Goal: Information Seeking & Learning: Find specific fact

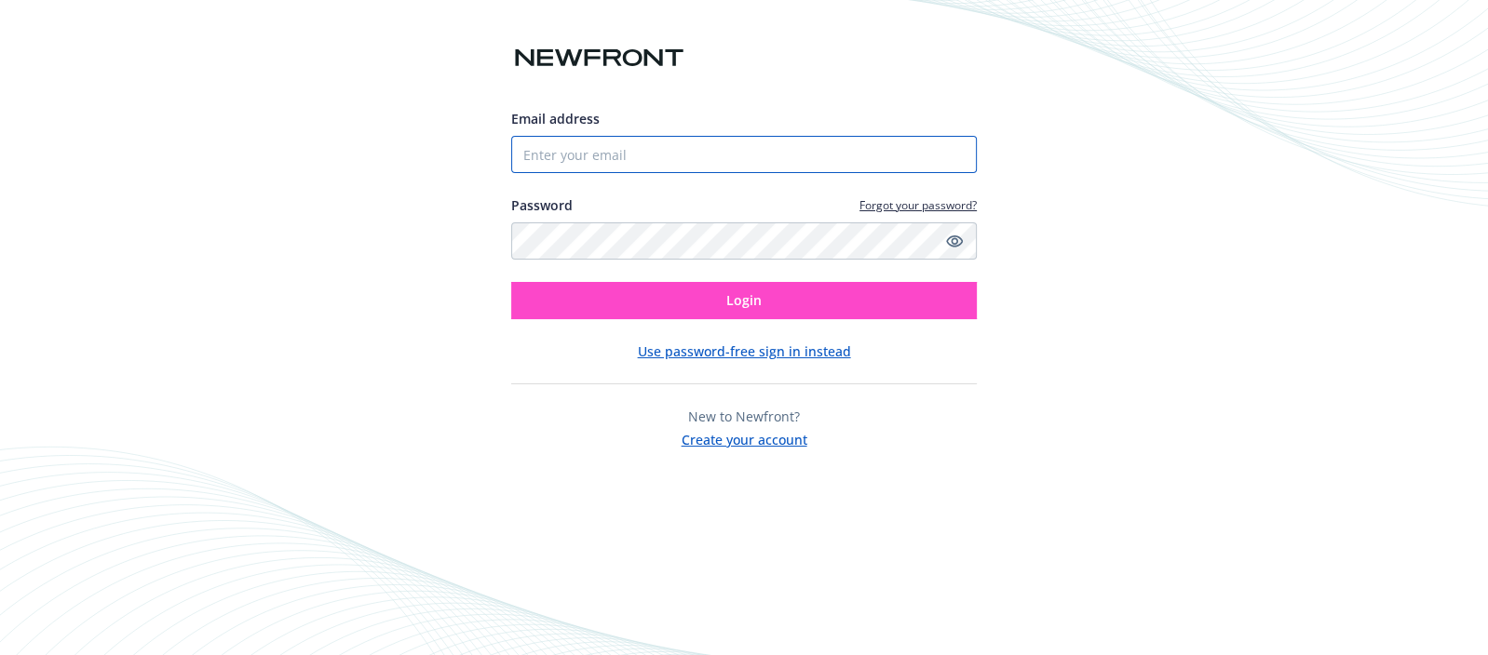
type input "[PERSON_NAME][EMAIL_ADDRESS][PERSON_NAME][DOMAIN_NAME]"
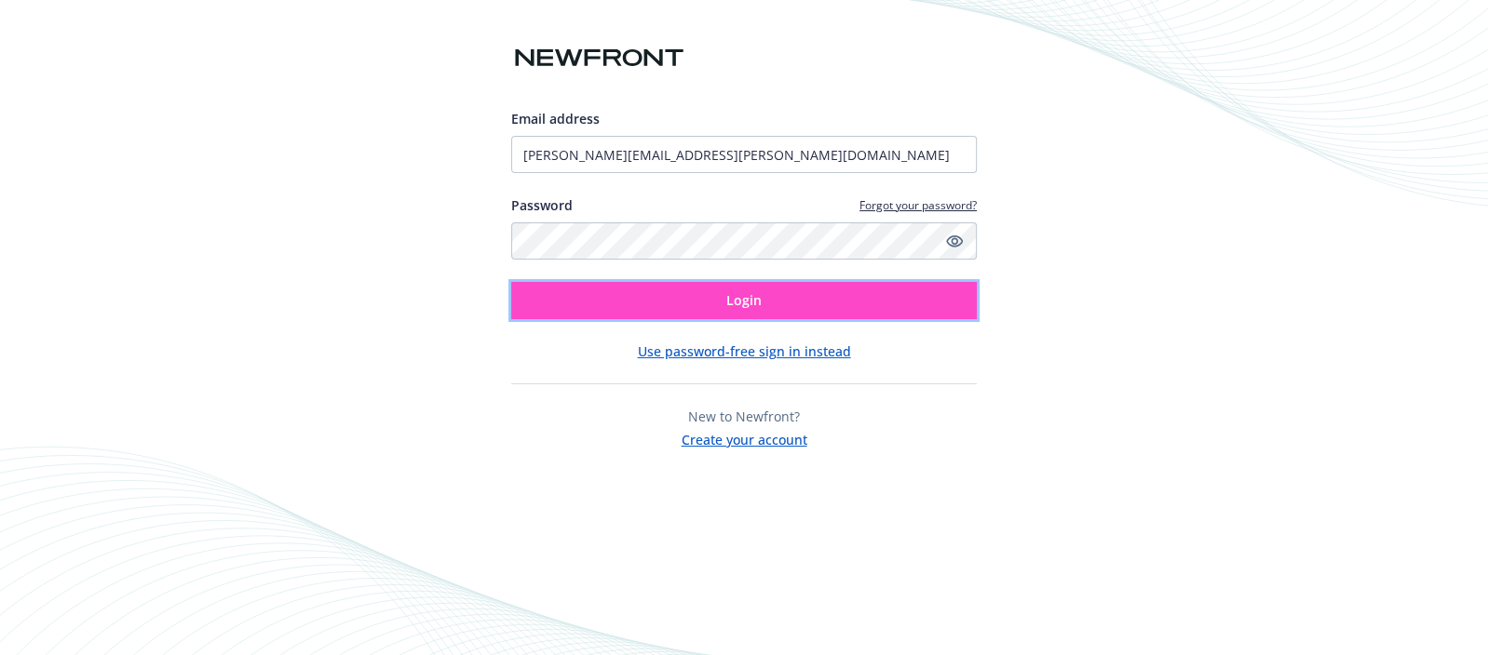
click at [593, 301] on button "Login" at bounding box center [744, 300] width 466 height 37
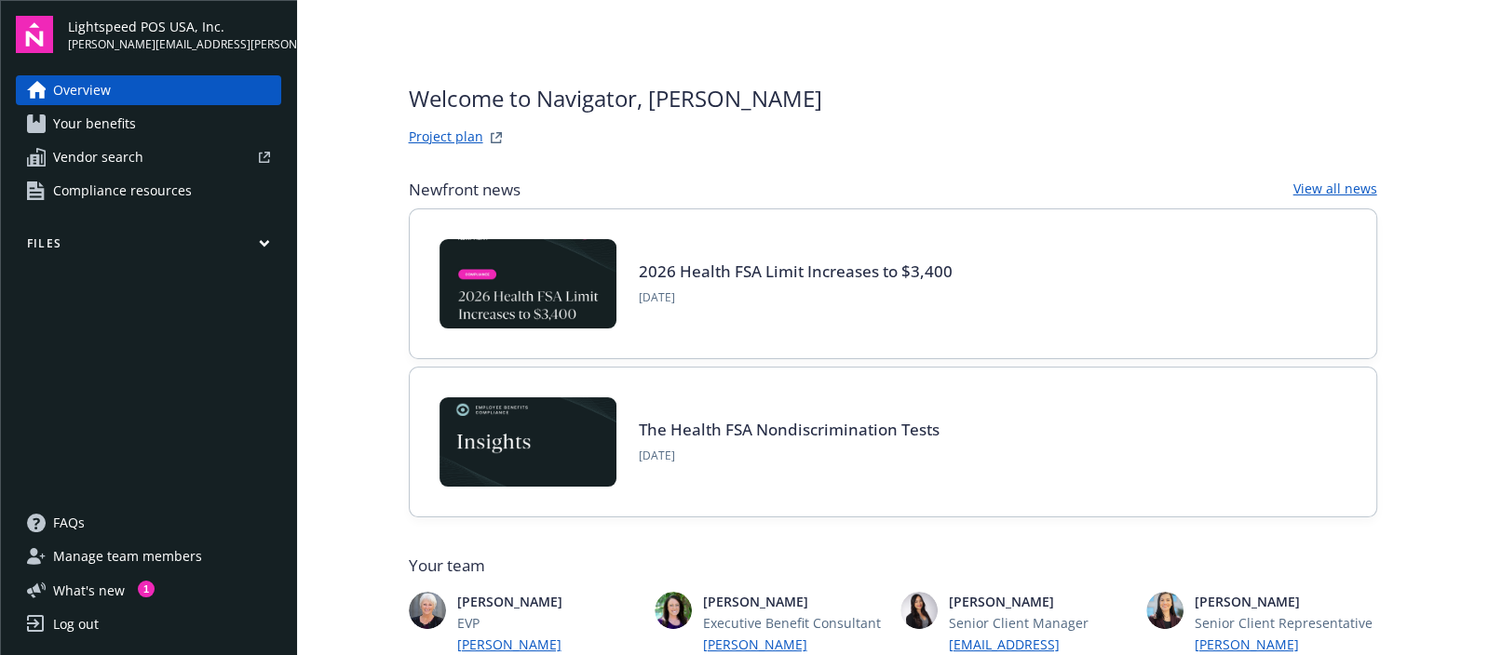
click at [88, 199] on span "Compliance resources" at bounding box center [122, 191] width 139 height 30
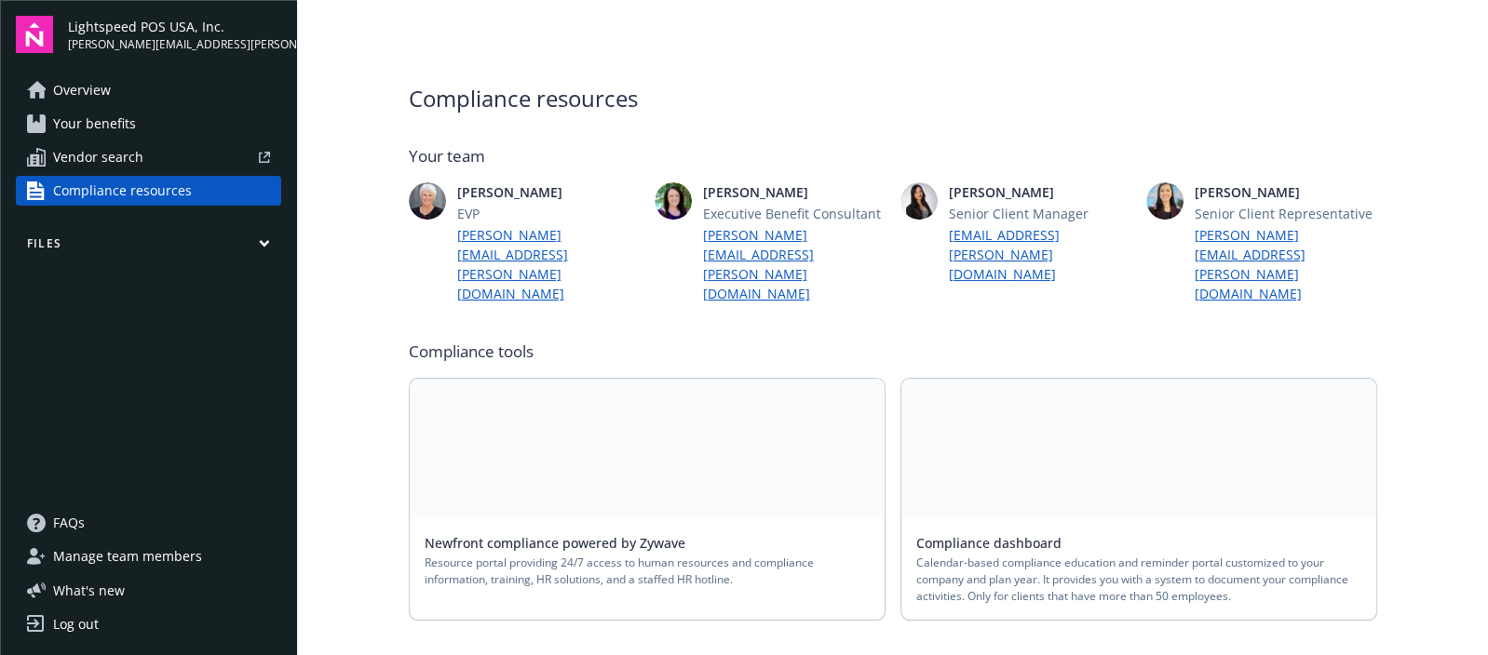
click at [256, 248] on button "Files" at bounding box center [148, 247] width 265 height 23
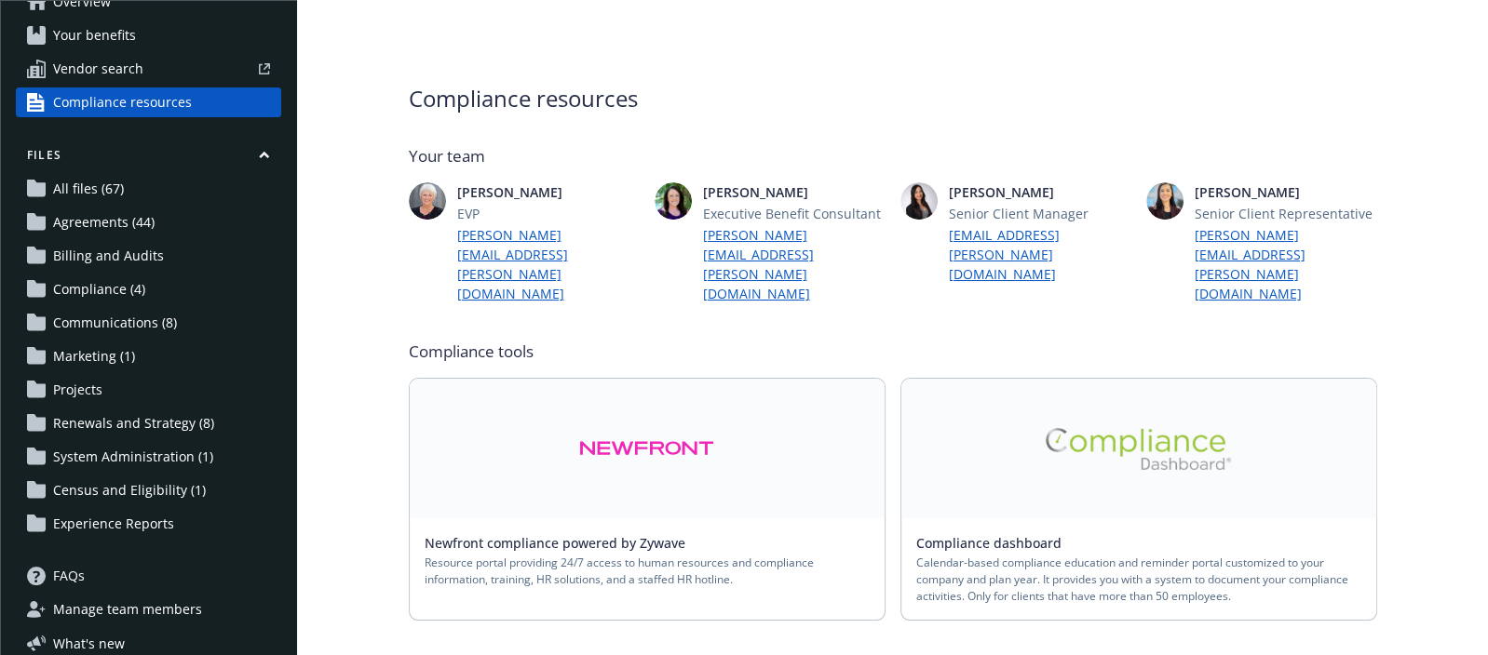
scroll to position [91, 0]
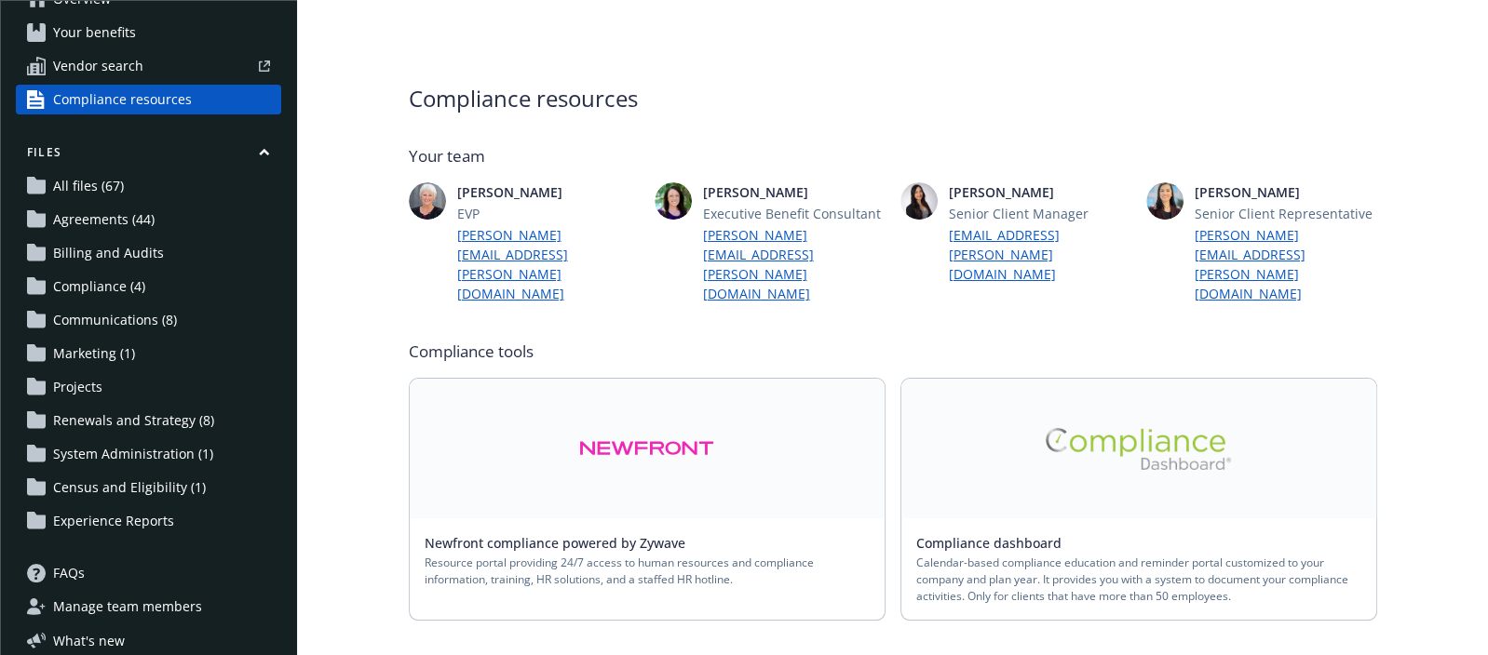
click at [118, 321] on span "Communications (8)" at bounding box center [115, 320] width 124 height 30
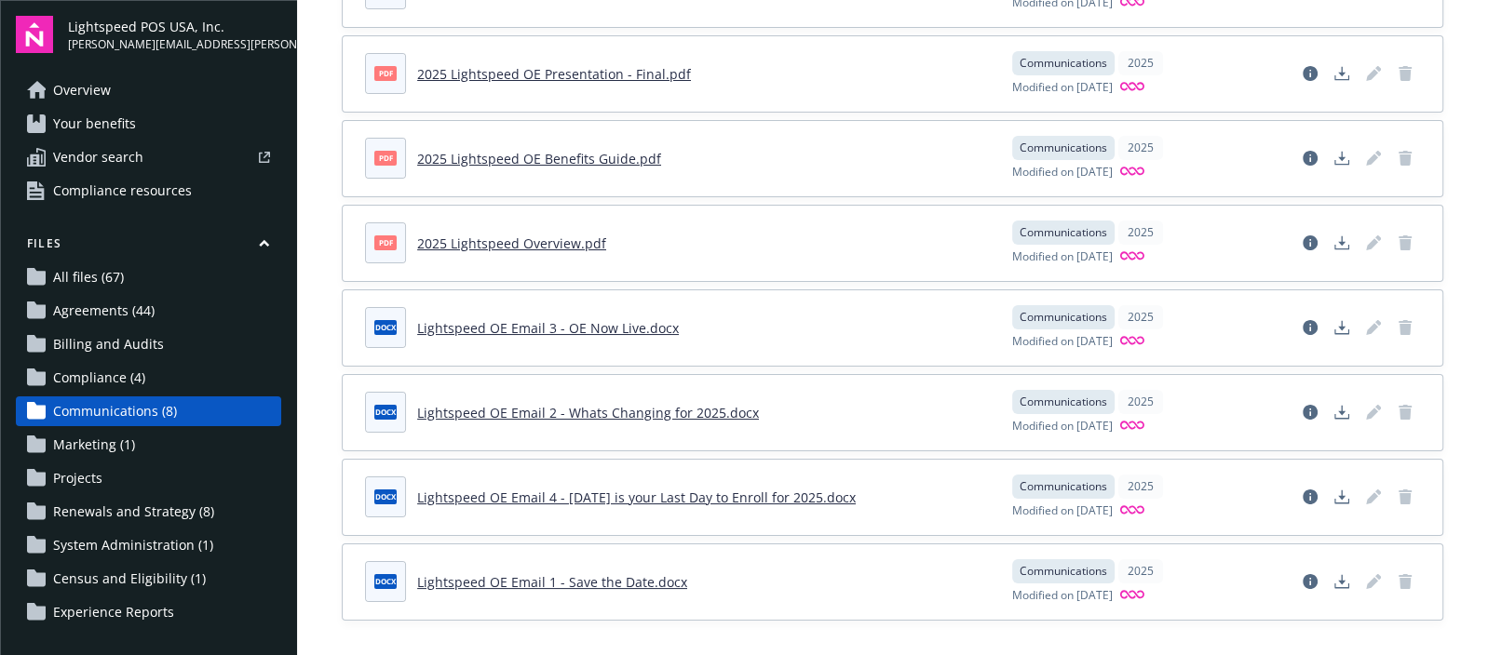
scroll to position [209, 0]
click at [115, 373] on span "Compliance (4)" at bounding box center [99, 378] width 92 height 30
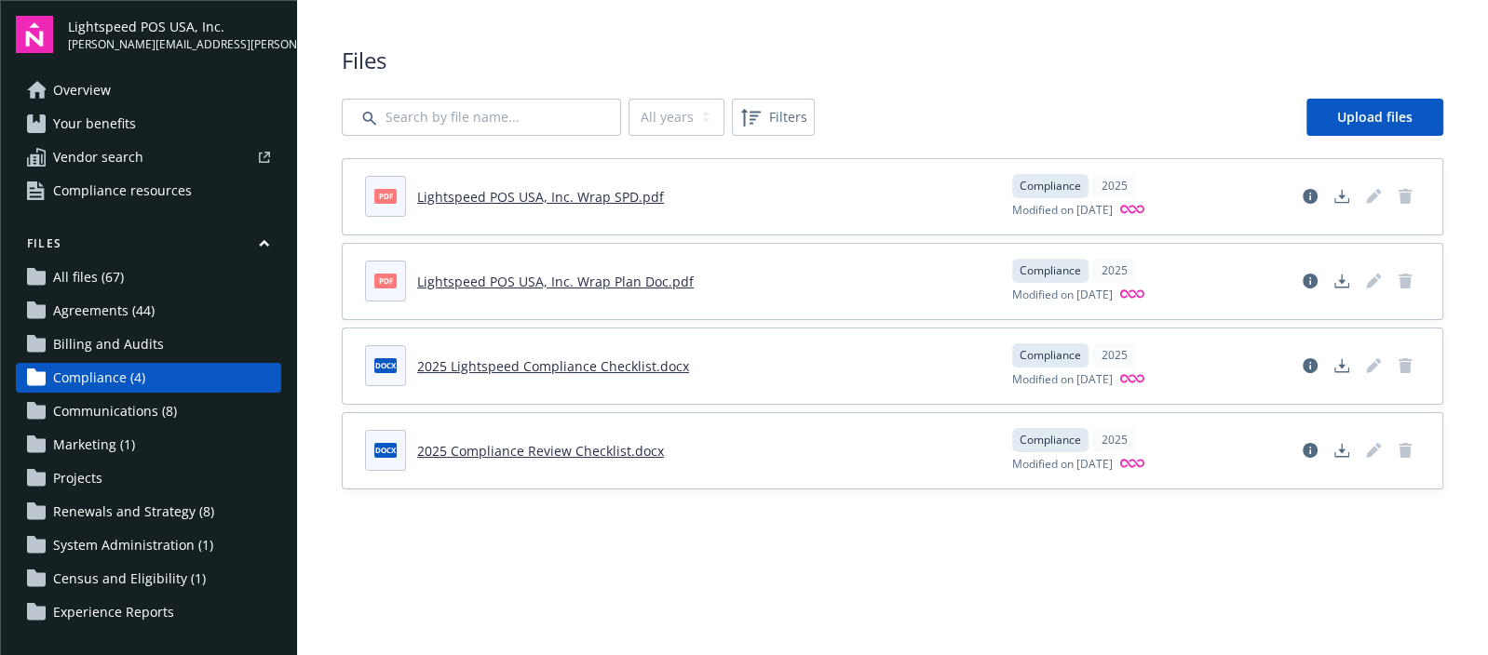
click at [134, 307] on span "Agreements (44)" at bounding box center [103, 311] width 101 height 30
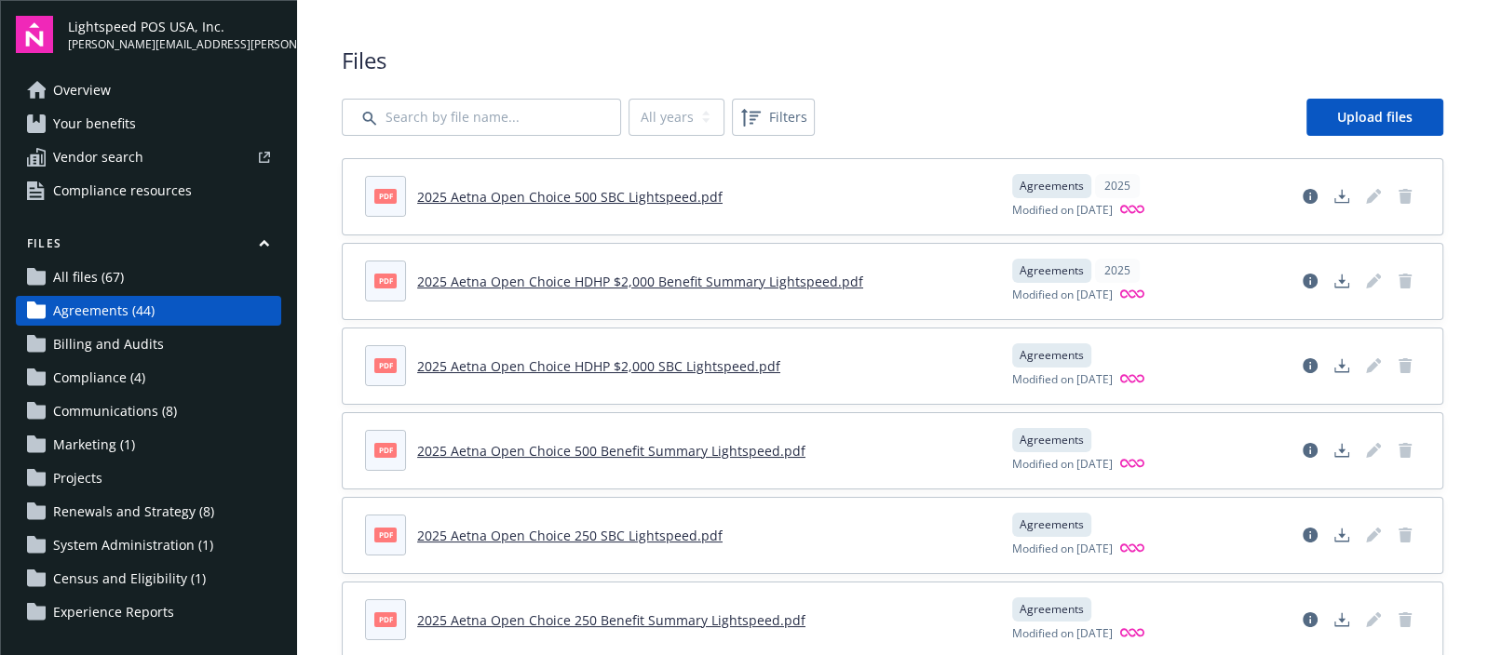
click at [98, 278] on span "All files (67)" at bounding box center [88, 278] width 71 height 30
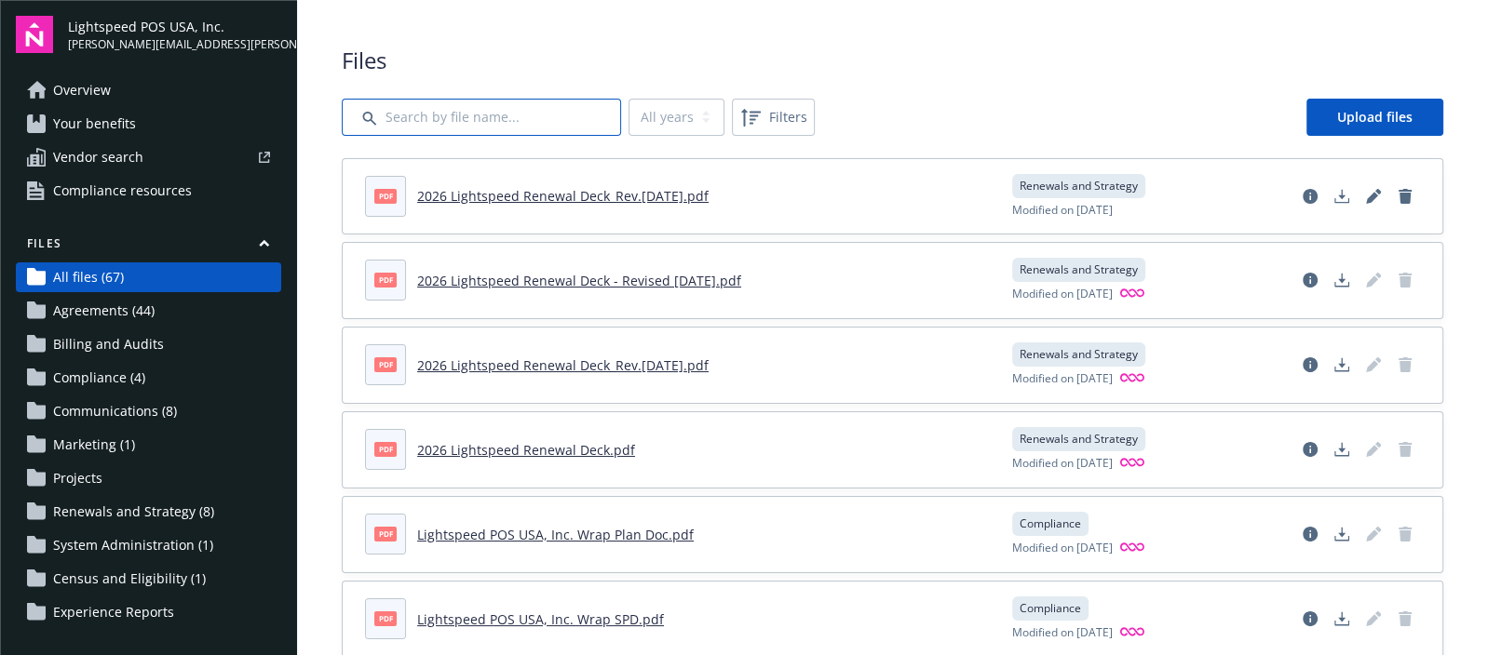
click at [493, 117] on input "Search by file name..." at bounding box center [481, 117] width 279 height 37
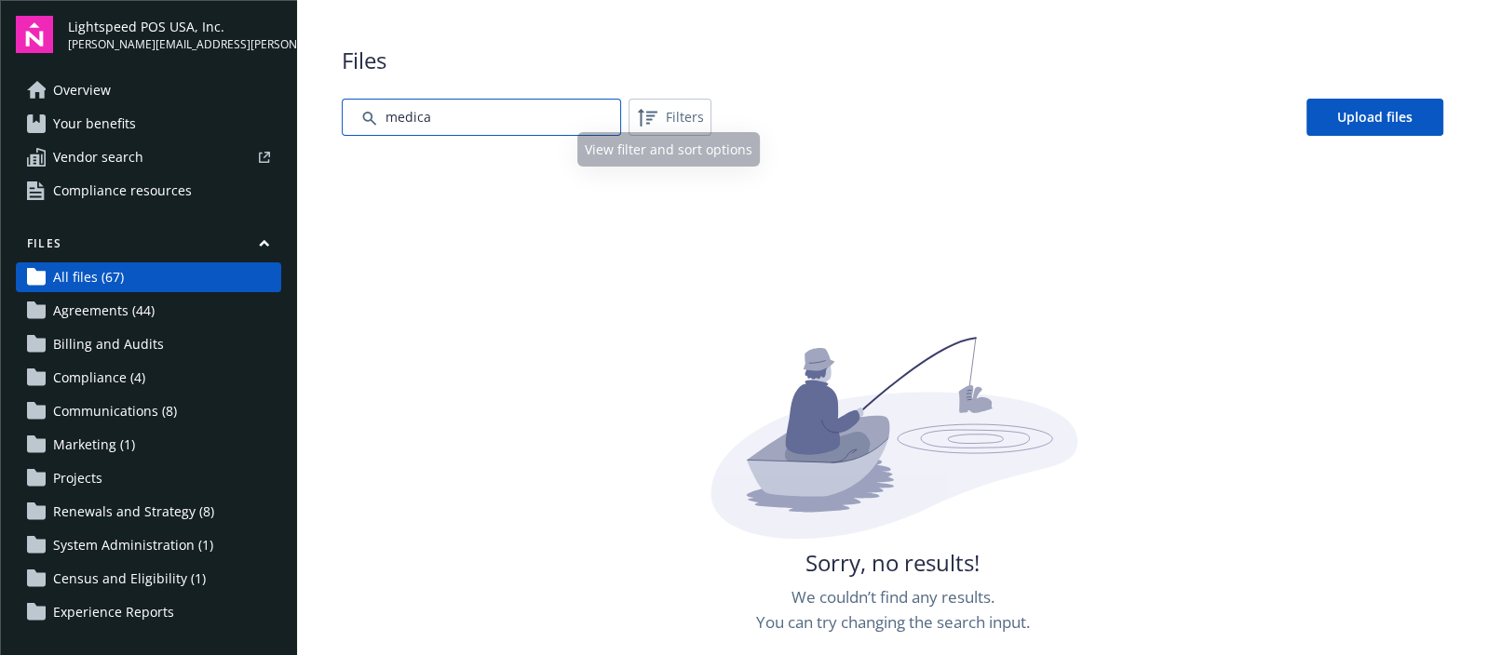
click at [523, 123] on input "Search by file name..." at bounding box center [481, 117] width 279 height 37
type input "medicare"
click at [424, 120] on input "Search by file name..." at bounding box center [481, 117] width 279 height 37
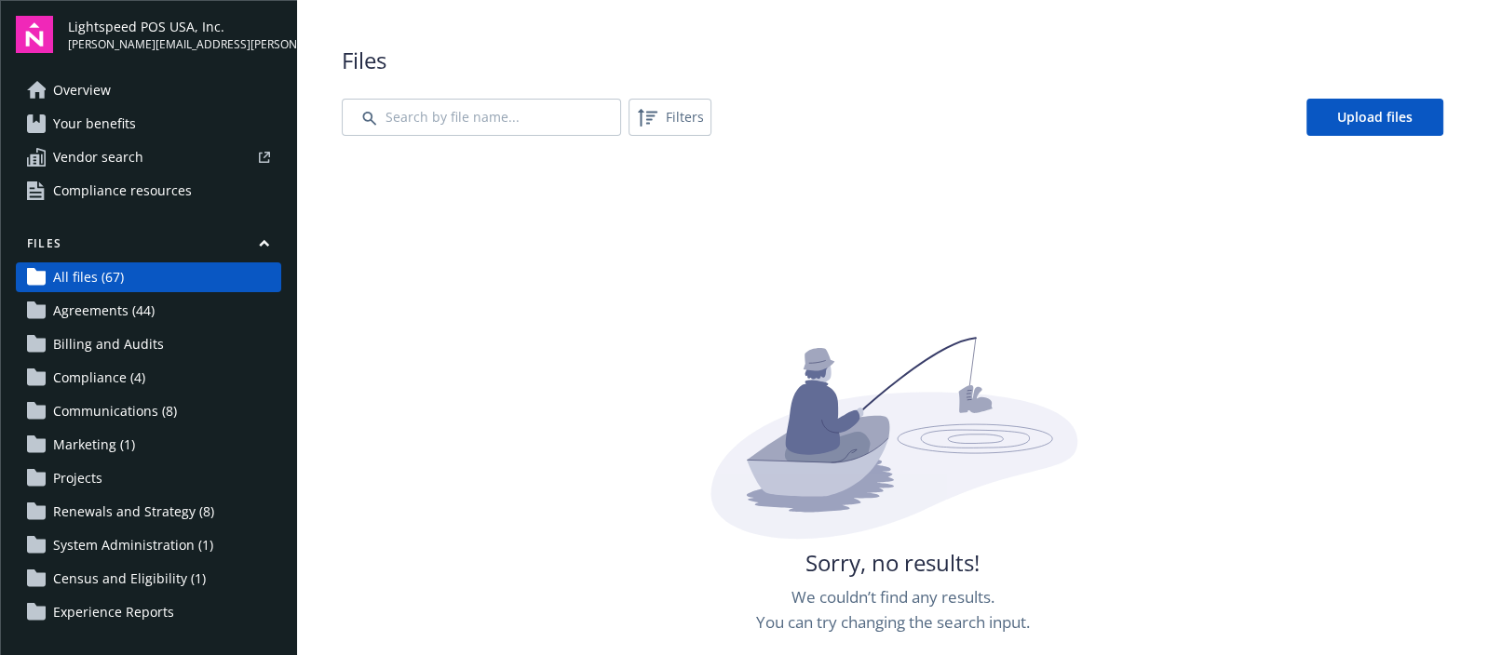
click at [314, 91] on div "Files Filters Upload files Sorry, no results! We couldn’t find any results. You…" at bounding box center [892, 429] width 1191 height 858
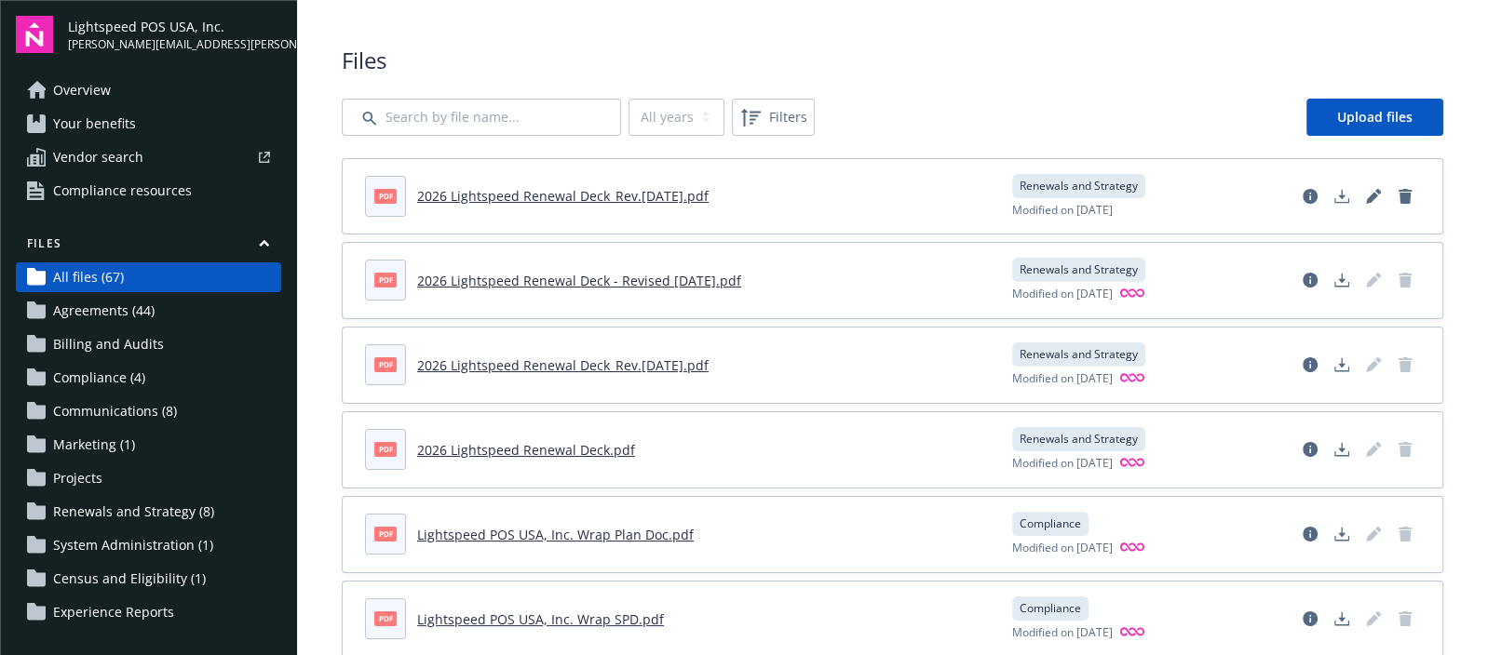
click at [124, 120] on span "Your benefits" at bounding box center [94, 124] width 83 height 30
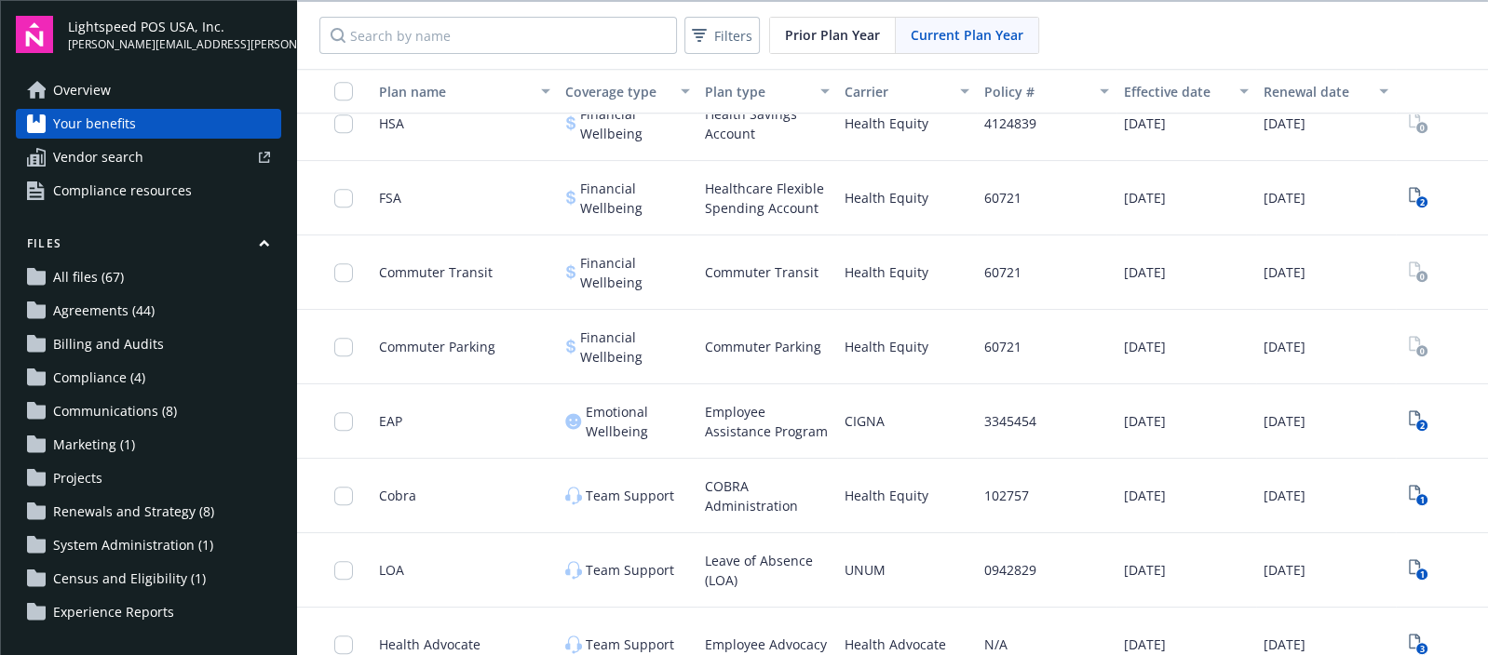
scroll to position [1475, 0]
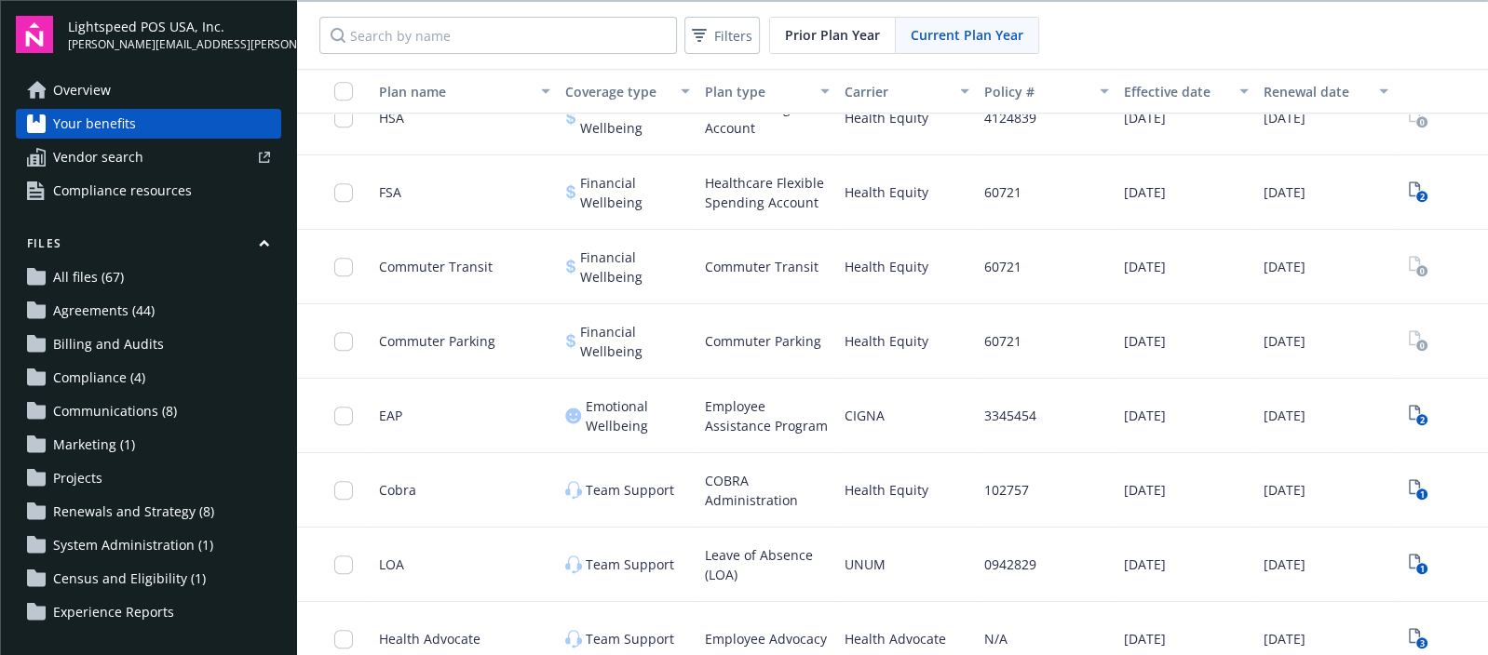
click at [84, 275] on span "All files (67)" at bounding box center [88, 278] width 71 height 30
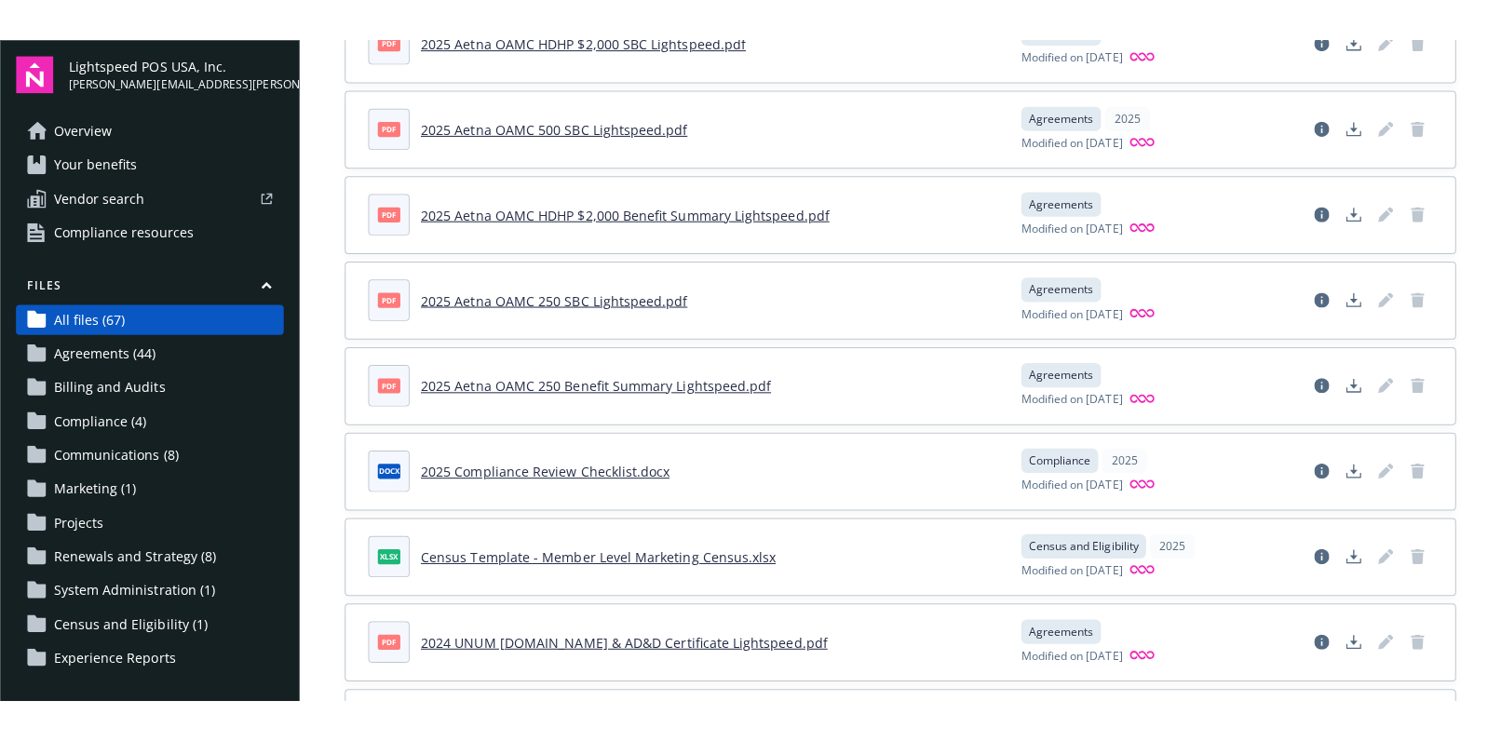
scroll to position [1806, 0]
